Goal: Task Accomplishment & Management: Complete application form

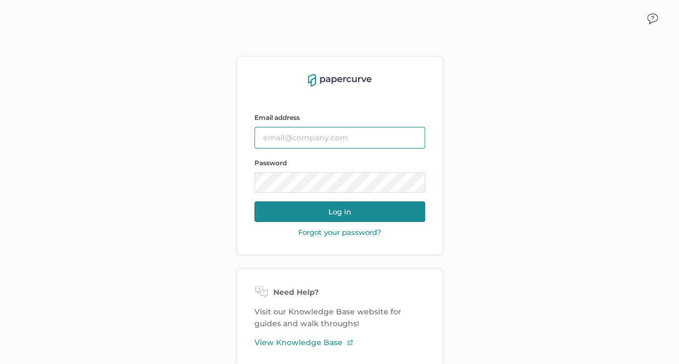
type input "[EMAIL_ADDRESS][DOMAIN_NAME]"
click at [370, 213] on button "Log in" at bounding box center [339, 212] width 171 height 21
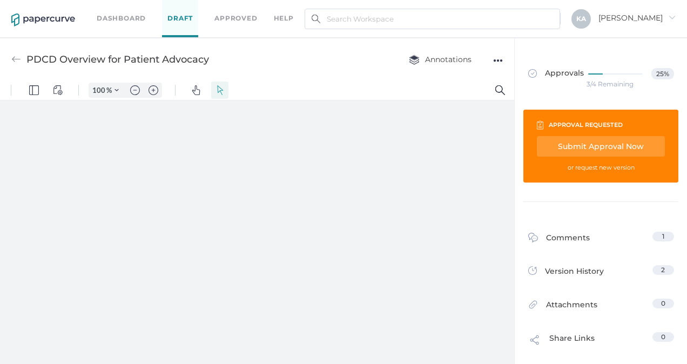
type input "138"
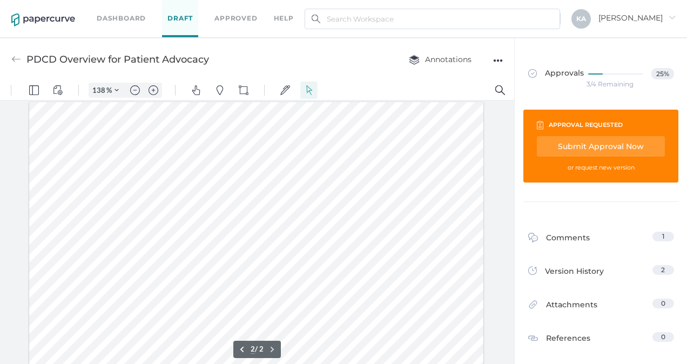
scroll to position [704, 0]
click at [161, 147] on div at bounding box center [256, 288] width 455 height 588
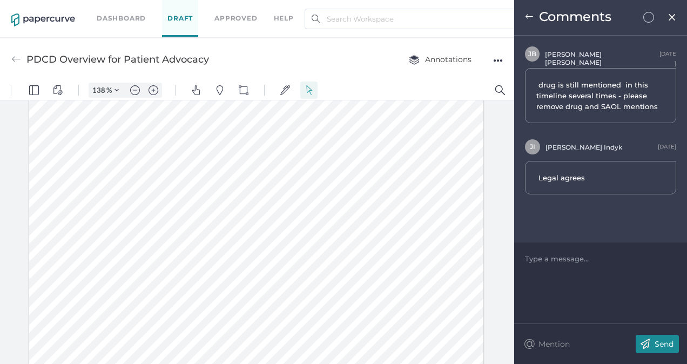
drag, startPoint x: 671, startPoint y: 17, endPoint x: 664, endPoint y: 24, distance: 9.6
click at [671, 17] on img at bounding box center [672, 17] width 9 height 9
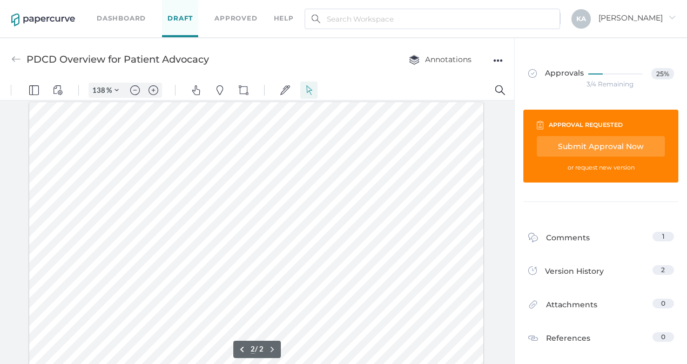
scroll to position [650, 0]
click at [158, 202] on div at bounding box center [256, 342] width 455 height 588
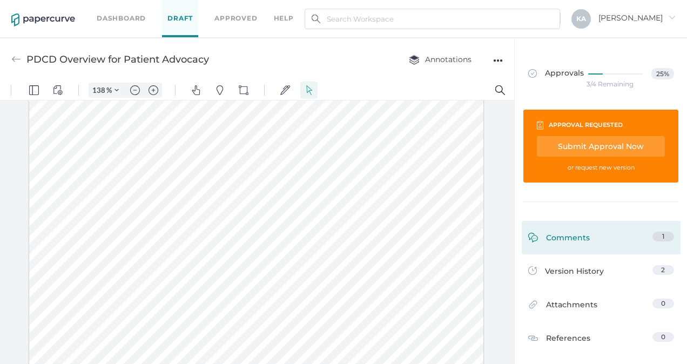
click at [593, 237] on link "Comments 1" at bounding box center [601, 240] width 146 height 17
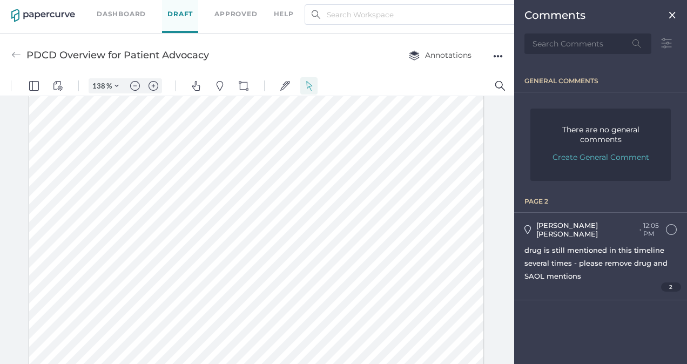
click at [672, 14] on img at bounding box center [672, 15] width 9 height 9
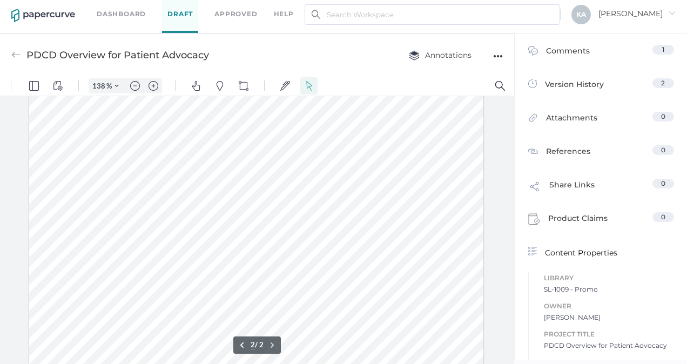
scroll to position [921, 0]
type input "1"
drag, startPoint x: 86, startPoint y: 225, endPoint x: 105, endPoint y: 223, distance: 18.4
click at [105, 223] on div at bounding box center [256, 175] width 455 height 588
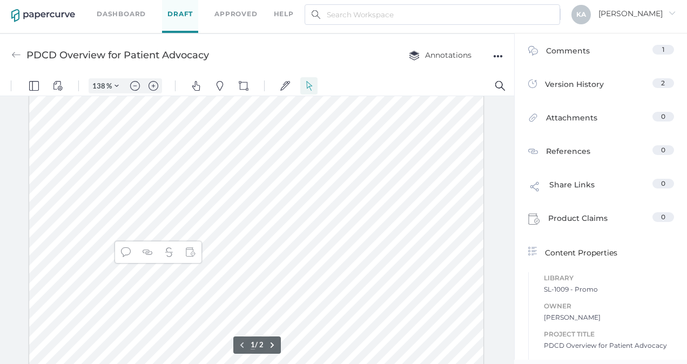
click at [100, 226] on div at bounding box center [256, 175] width 455 height 588
drag, startPoint x: 85, startPoint y: 227, endPoint x: 117, endPoint y: 225, distance: 31.4
click at [117, 225] on div at bounding box center [256, 175] width 455 height 588
click at [67, 253] on img "Text Popup" at bounding box center [70, 252] width 10 height 10
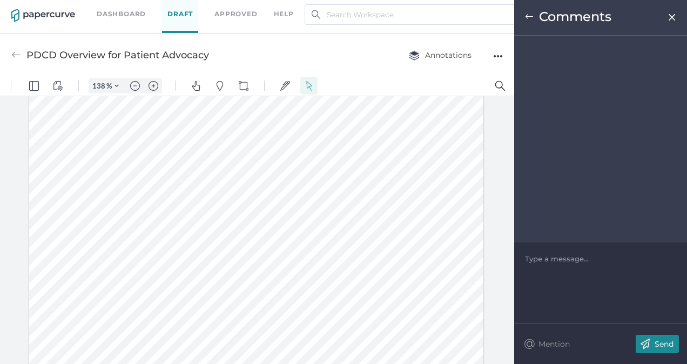
click at [554, 259] on div at bounding box center [601, 258] width 151 height 11
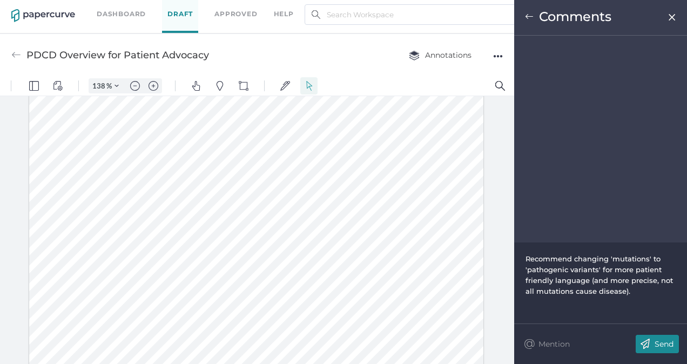
click at [663, 343] on p "Send" at bounding box center [664, 344] width 19 height 10
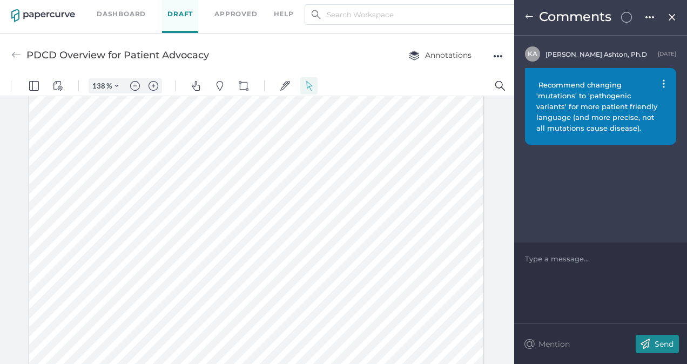
click at [674, 17] on img at bounding box center [672, 17] width 9 height 9
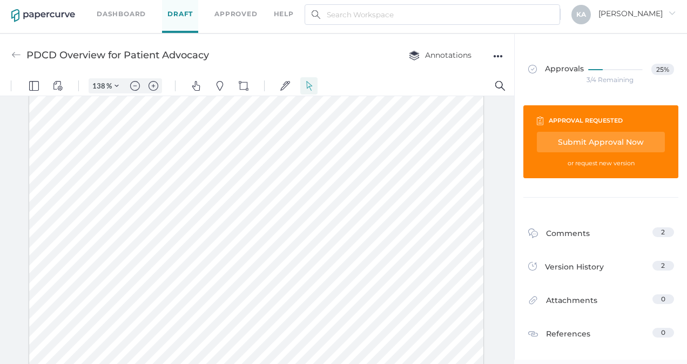
click at [612, 139] on div "Submit Approval Now" at bounding box center [601, 142] width 128 height 21
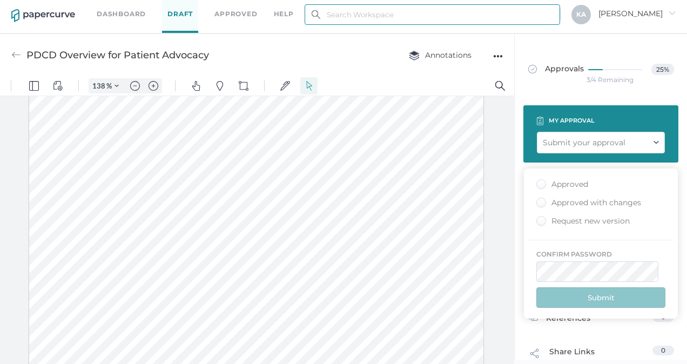
type input "kashton@saolrx.com"
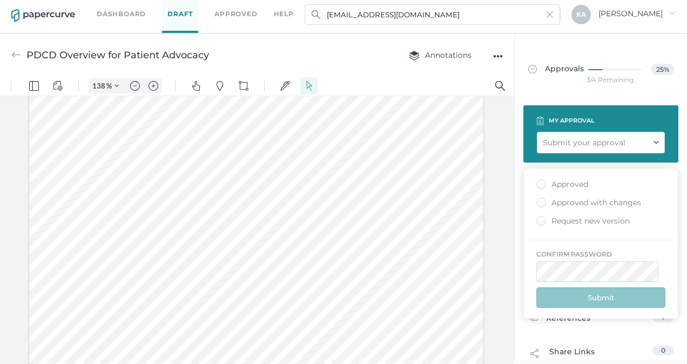
click at [542, 184] on div "Approved" at bounding box center [562, 184] width 52 height 10
click at [539, 181] on input "Approved" at bounding box center [539, 181] width 0 height 0
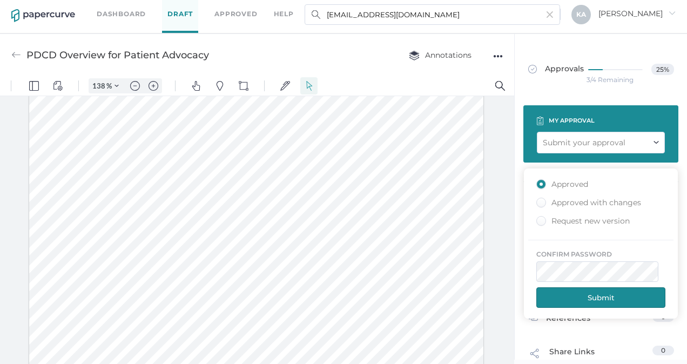
click at [615, 290] on button "Submit" at bounding box center [600, 297] width 129 height 21
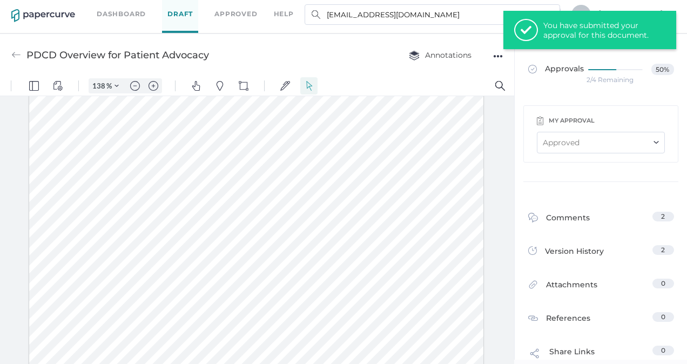
click at [129, 10] on link "Dashboard" at bounding box center [121, 14] width 49 height 12
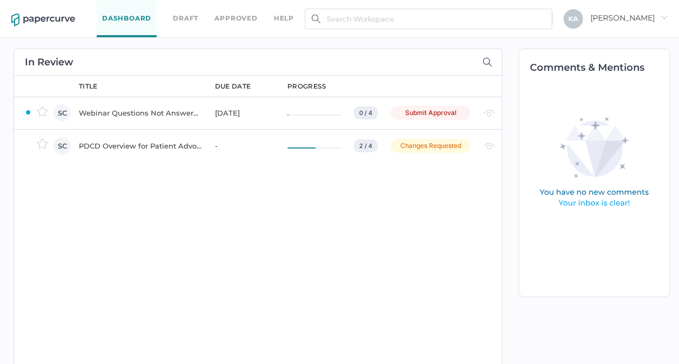
click at [143, 108] on div "Webinar Questions Not Answered" at bounding box center [140, 112] width 123 height 13
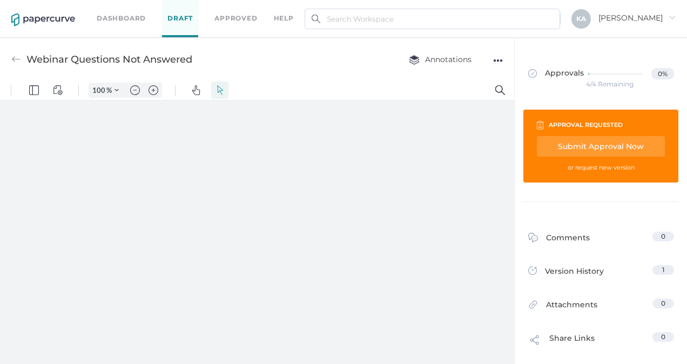
type input "138"
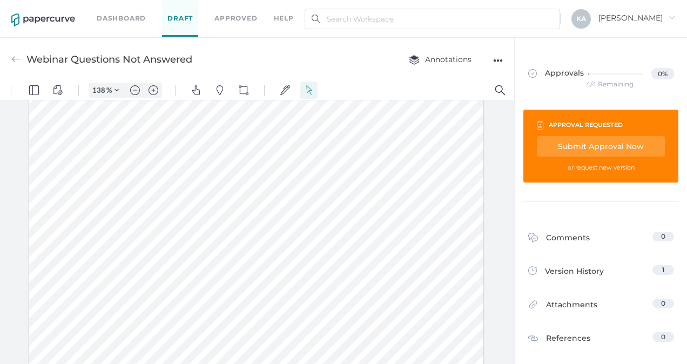
scroll to position [162, 0]
click at [612, 145] on div "Submit Approval Now" at bounding box center [601, 146] width 128 height 21
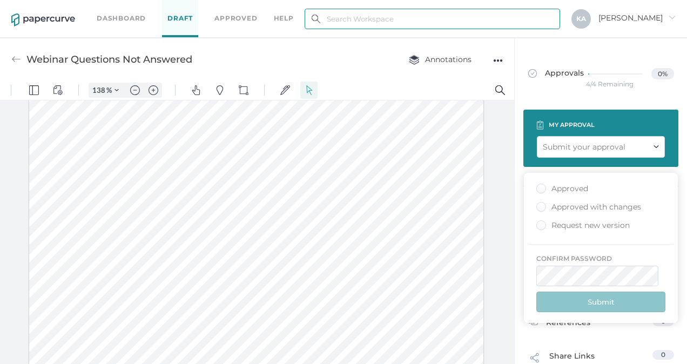
type input "kashton@saolrx.com"
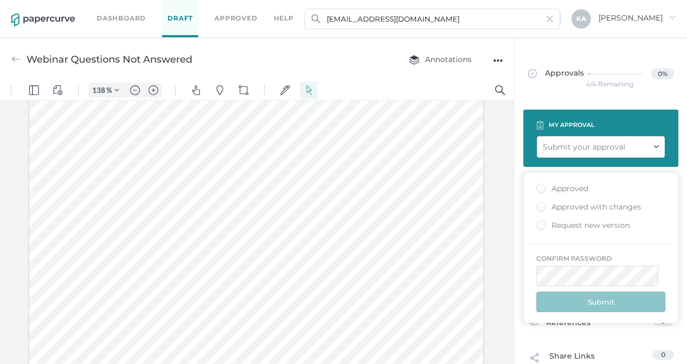
click at [539, 187] on div "Approved" at bounding box center [562, 189] width 52 height 10
click at [539, 185] on input "Approved" at bounding box center [539, 185] width 0 height 0
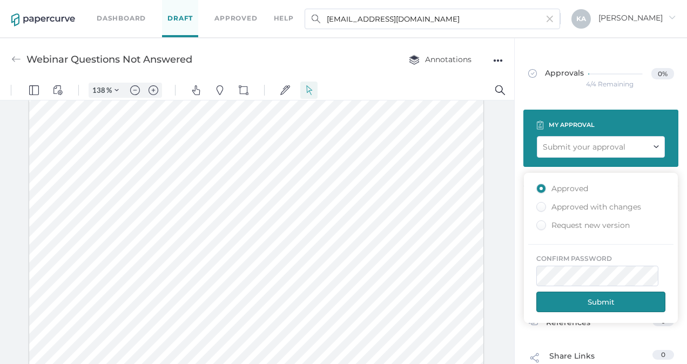
click at [608, 297] on button "Submit" at bounding box center [600, 302] width 129 height 21
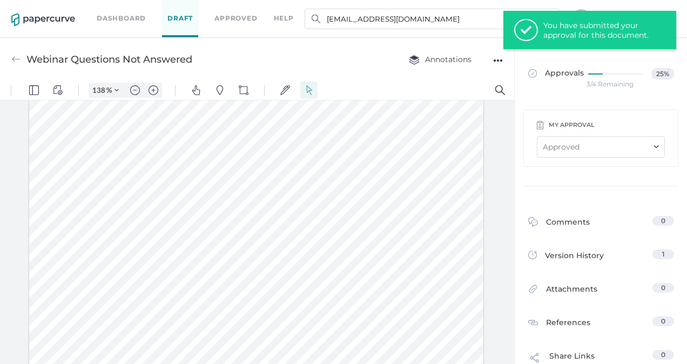
click at [123, 18] on link "Dashboard" at bounding box center [121, 18] width 49 height 12
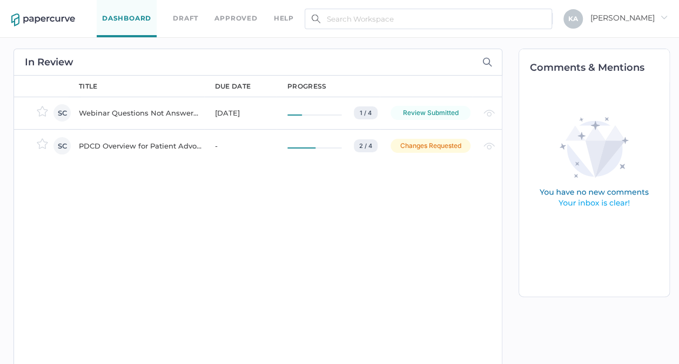
click at [191, 21] on link "Draft" at bounding box center [185, 18] width 25 height 12
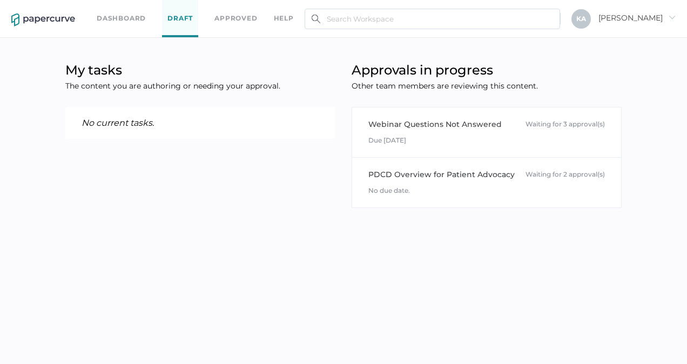
click at [128, 14] on link "Dashboard" at bounding box center [121, 18] width 49 height 12
